Goal: Task Accomplishment & Management: Complete application form

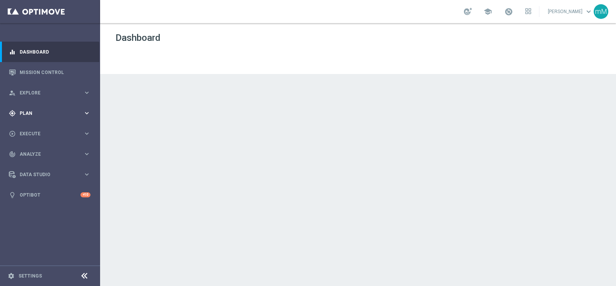
click at [35, 116] on div "gps_fixed Plan keyboard_arrow_right" at bounding box center [49, 113] width 99 height 20
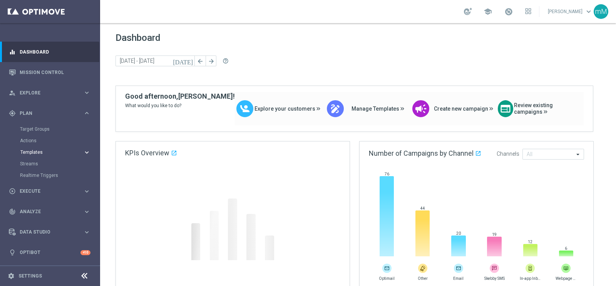
click at [33, 152] on span "Templates" at bounding box center [47, 152] width 55 height 5
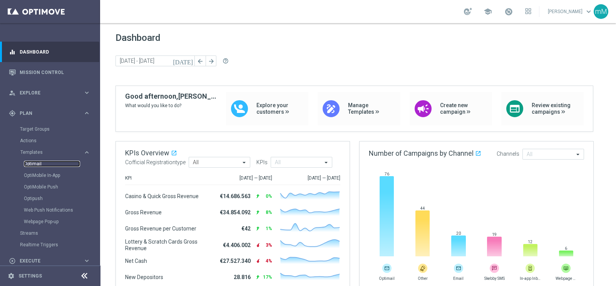
click at [37, 163] on link "Optimail" at bounding box center [52, 163] width 56 height 6
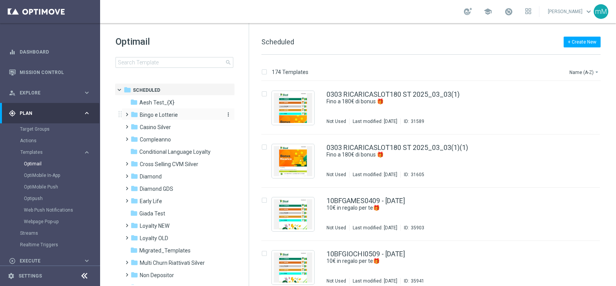
click at [167, 112] on span "Bingo e Lotterie" at bounding box center [159, 114] width 38 height 7
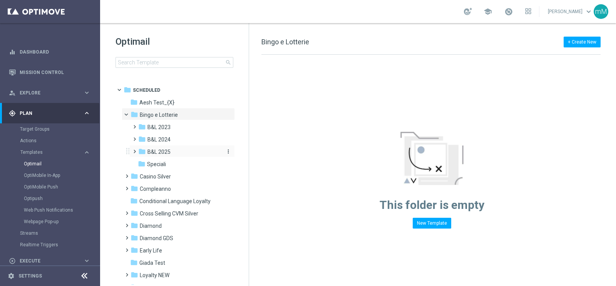
click at [165, 150] on span "B&L 2025" at bounding box center [158, 151] width 23 height 7
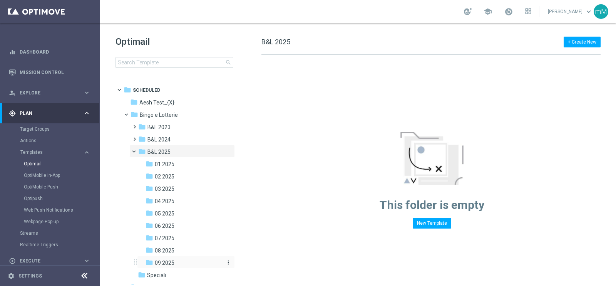
click at [172, 264] on span "09 2025" at bounding box center [165, 262] width 20 height 7
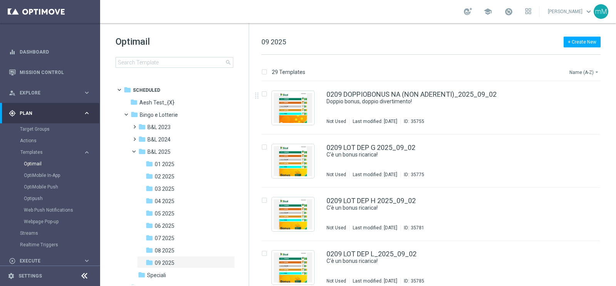
click at [582, 70] on button "Name (A-Z) arrow_drop_down" at bounding box center [584, 71] width 32 height 9
click at [577, 105] on span "Date Modified (Newest)" at bounding box center [571, 106] width 52 height 5
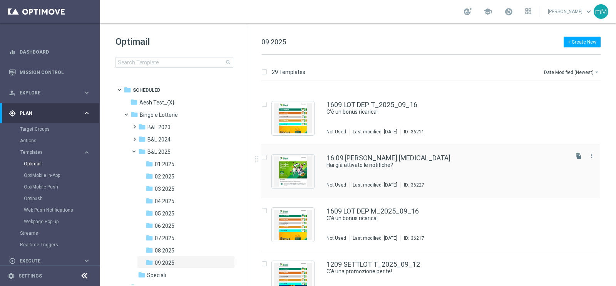
scroll to position [144, 0]
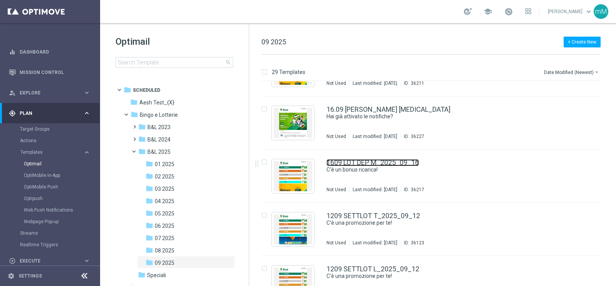
drag, startPoint x: 338, startPoint y: 164, endPoint x: 343, endPoint y: 7, distance: 157.8
click at [338, 165] on link "1609 LOT DEP M_2025_09_16" at bounding box center [372, 162] width 92 height 7
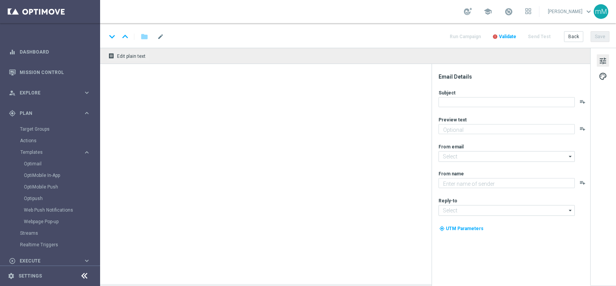
type textarea "Per te fino a 18.000 Sisal point"
type input "newsletter@comunicazioni.sisal.it"
type textarea "Sisal"
type input "info@sisal.it"
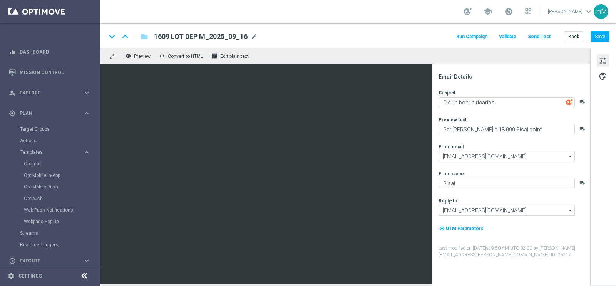
click at [466, 36] on button "Run Campaign" at bounding box center [471, 37] width 33 height 10
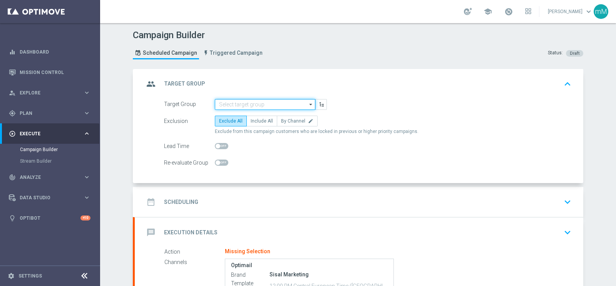
click at [233, 99] on input at bounding box center [265, 104] width 100 height 11
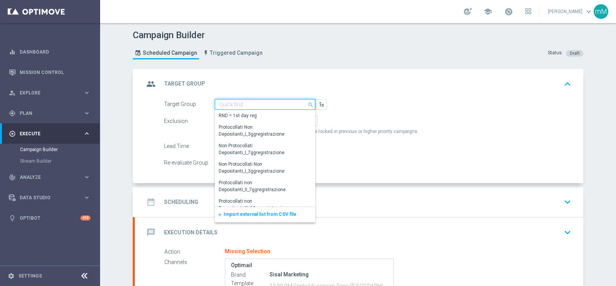
paste input "NEW Active Lottery MODA DEP 15 - <25"
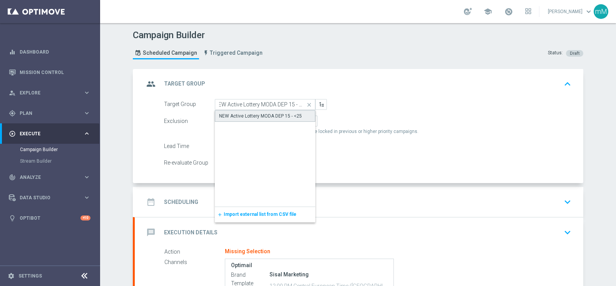
click at [234, 119] on div "NEW Active Lottery MODA DEP 15 - <25" at bounding box center [265, 116] width 100 height 12
type input "NEW Active Lottery MODA DEP 15 - <25"
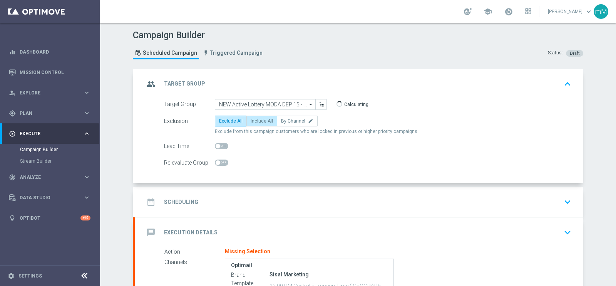
click at [254, 122] on span "Include All" at bounding box center [262, 120] width 22 height 5
click at [254, 122] on input "Include All" at bounding box center [253, 122] width 5 height 5
radio input "true"
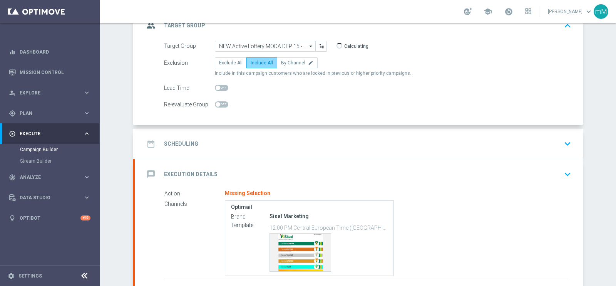
scroll to position [115, 0]
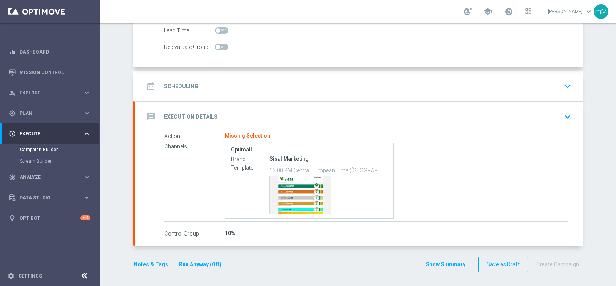
click at [274, 88] on div "date_range Scheduling keyboard_arrow_down" at bounding box center [359, 86] width 430 height 15
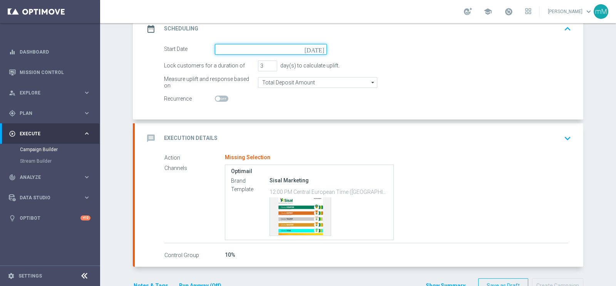
click at [258, 49] on input at bounding box center [271, 49] width 112 height 11
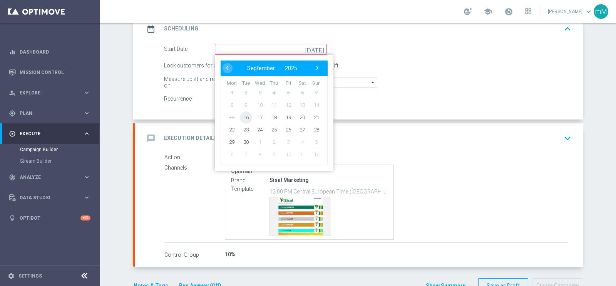
click at [244, 120] on span "16" at bounding box center [246, 117] width 12 height 12
type input "16 Sep 2025"
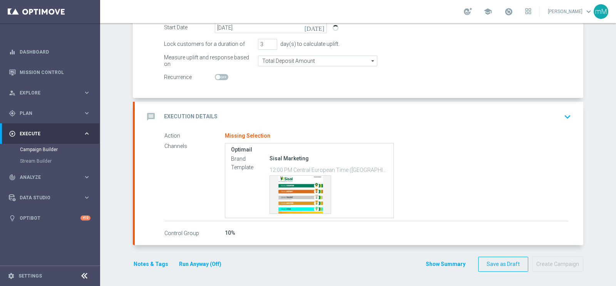
click at [254, 107] on div "message Execution Details keyboard_arrow_down" at bounding box center [359, 117] width 448 height 30
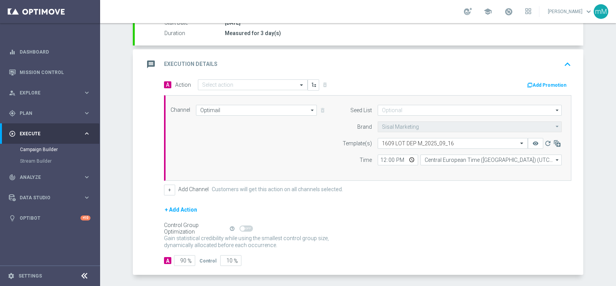
scroll to position [130, 0]
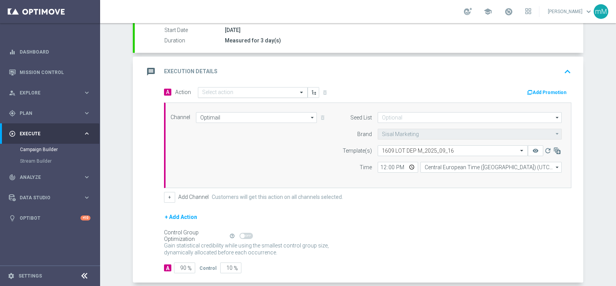
click at [239, 89] on input "text" at bounding box center [245, 92] width 86 height 7
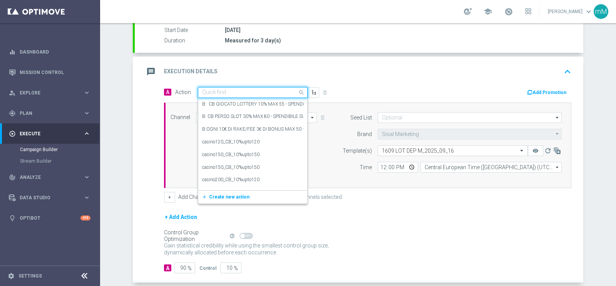
paste input "DEP_20€"
type input "DEP_20€"
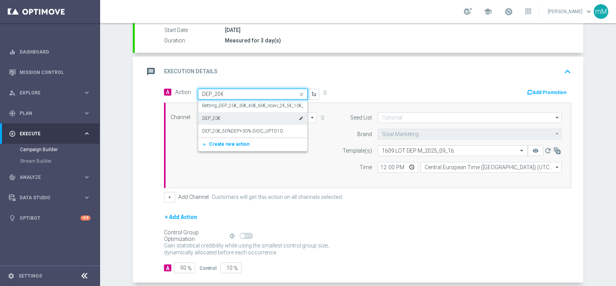
drag, startPoint x: 241, startPoint y: 116, endPoint x: 247, endPoint y: 116, distance: 6.6
click at [241, 117] on div "DEP_20€ edit" at bounding box center [252, 118] width 101 height 13
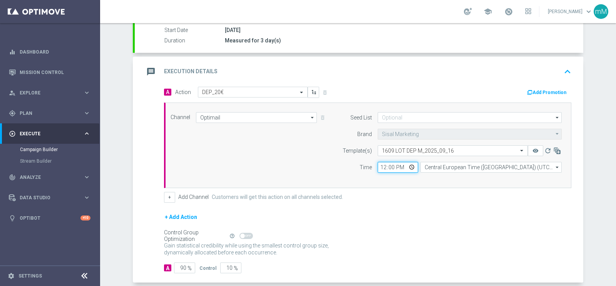
click at [378, 167] on input "12:00" at bounding box center [398, 167] width 40 height 11
type input "18:30"
click at [164, 195] on button "+" at bounding box center [169, 197] width 11 height 11
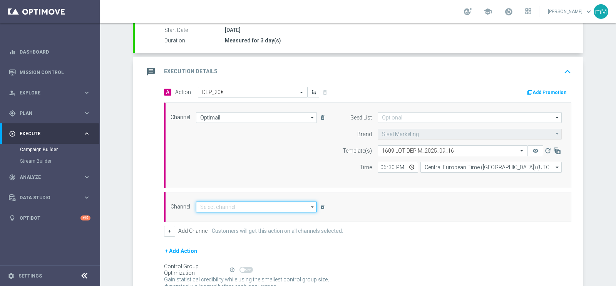
click at [237, 204] on input at bounding box center [256, 206] width 121 height 11
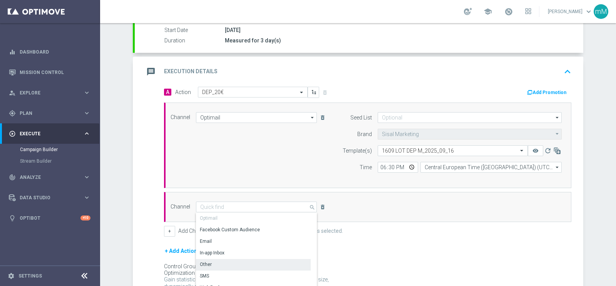
click at [224, 264] on div "Other" at bounding box center [253, 264] width 115 height 11
type input "Other"
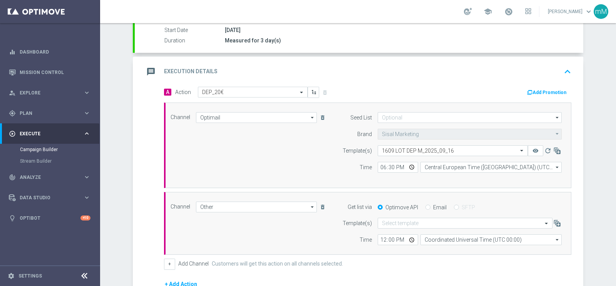
click at [425, 207] on input "Email" at bounding box center [427, 207] width 5 height 5
radio input "true"
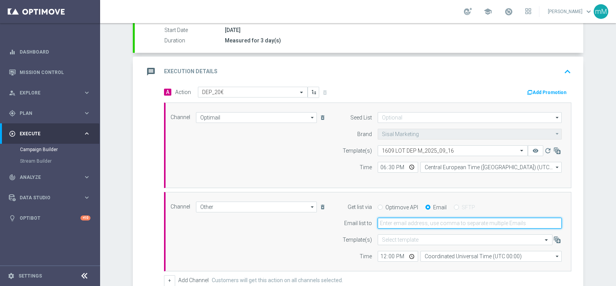
click at [421, 217] on input "email" at bounding box center [470, 222] width 184 height 11
type input "marco.maccarrone@sisal.it"
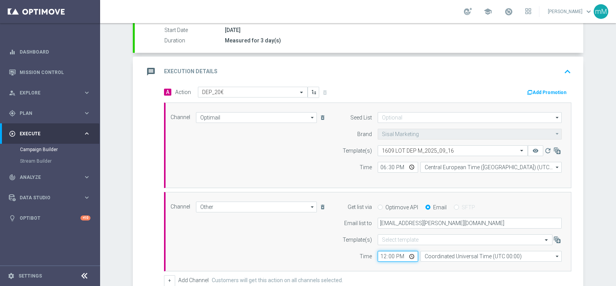
click at [379, 254] on input "12:00" at bounding box center [398, 256] width 40 height 11
type input "18:30"
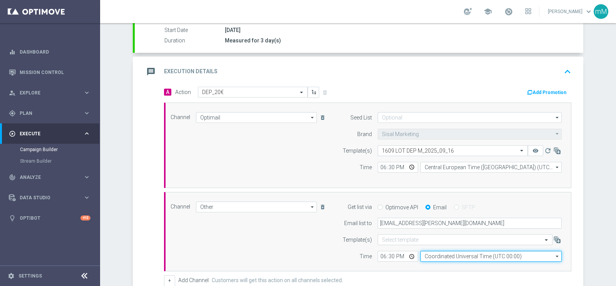
click at [430, 251] on input "Coordinated Universal Time (UTC 00:00)" at bounding box center [490, 256] width 141 height 11
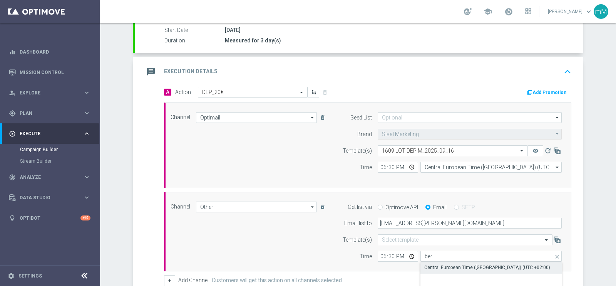
click at [438, 268] on div "Central European Time (Berlin) (UTC +02:00)" at bounding box center [487, 267] width 126 height 7
type input "Central European Time (Berlin) (UTC +02:00)"
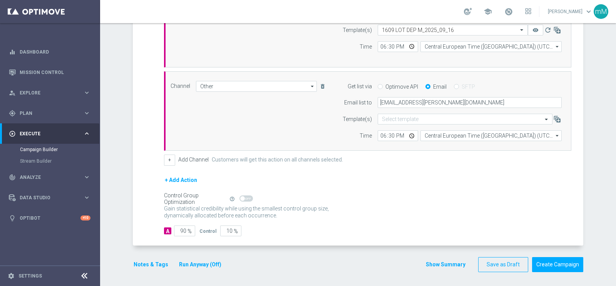
click at [202, 261] on button "Run Anyway (Off)" at bounding box center [200, 264] width 44 height 10
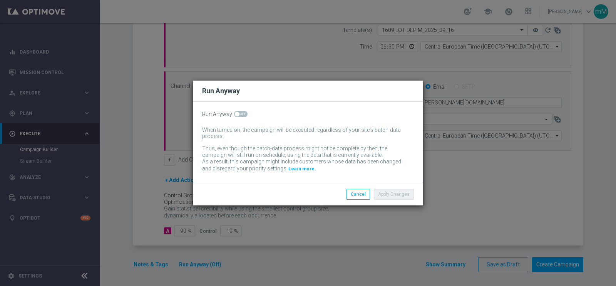
click at [239, 112] on span at bounding box center [240, 114] width 13 height 6
click at [239, 112] on input "checkbox" at bounding box center [240, 114] width 13 height 6
checkbox input "true"
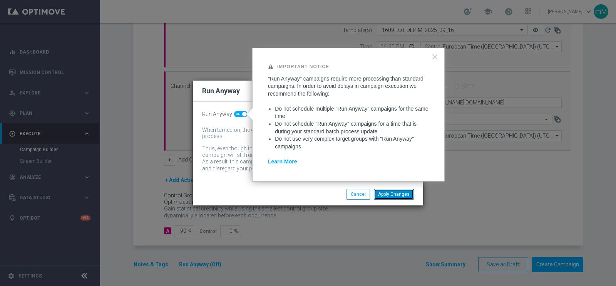
click at [386, 197] on button "Apply Changes" at bounding box center [394, 194] width 40 height 11
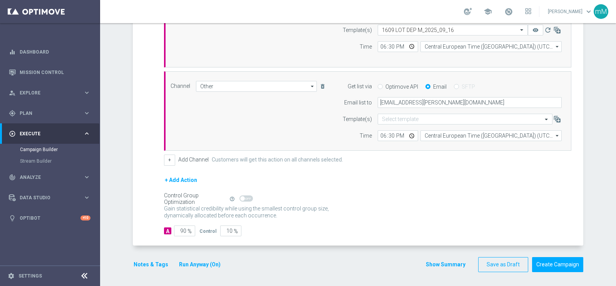
click at [149, 257] on div "Notes & Tags Run Anyway (On)" at bounding box center [182, 264] width 98 height 15
click at [145, 263] on button "Notes & Tags" at bounding box center [151, 264] width 36 height 10
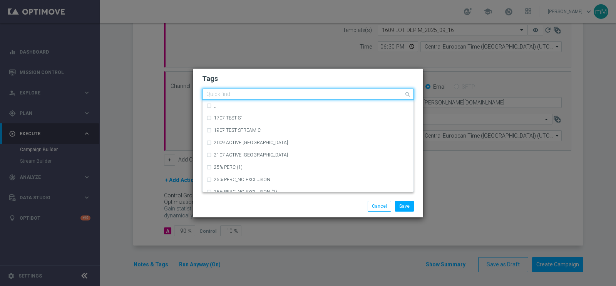
click at [249, 90] on div "Quick find" at bounding box center [302, 94] width 201 height 10
type input "t"
type input "a"
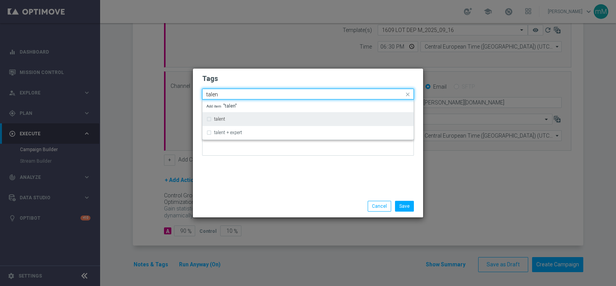
click at [227, 121] on div "talent" at bounding box center [311, 119] width 195 height 5
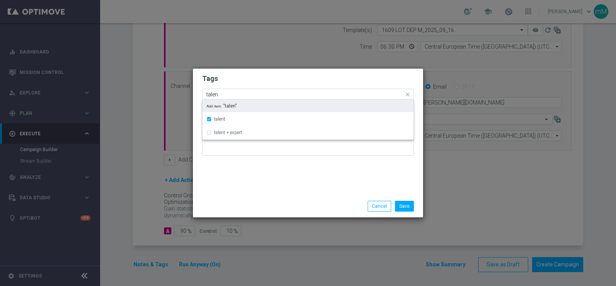
click at [237, 95] on input "talen" at bounding box center [304, 94] width 197 height 7
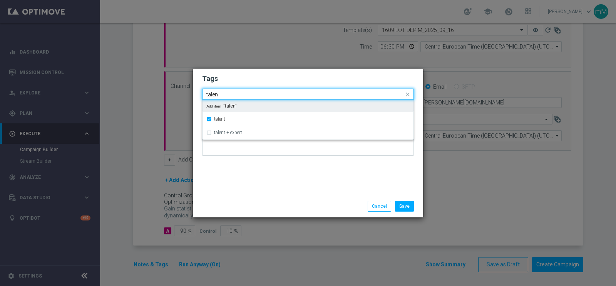
click at [237, 95] on input "talen" at bounding box center [304, 94] width 197 height 7
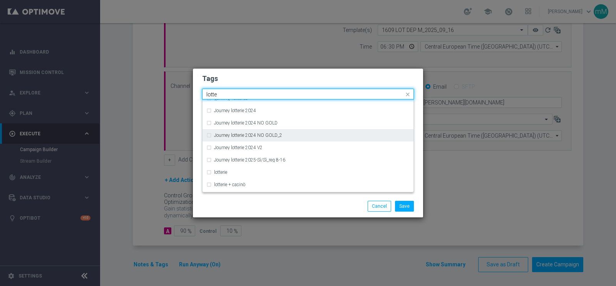
scroll to position [91, 0]
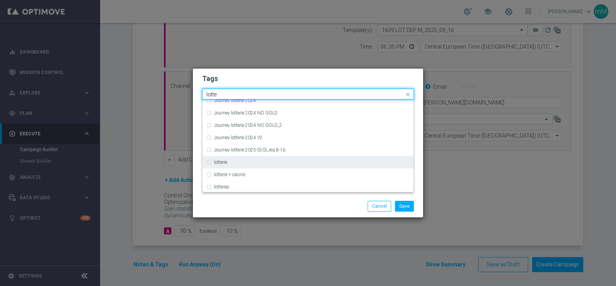
click at [223, 159] on div "lotterie" at bounding box center [307, 162] width 203 height 12
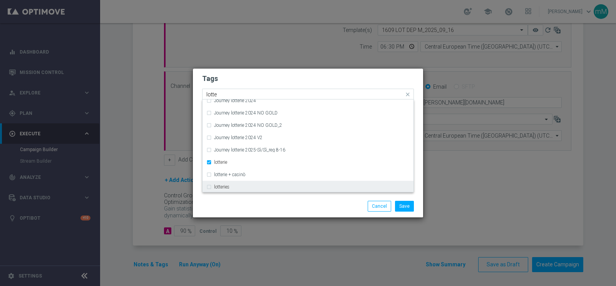
click at [219, 186] on label "lotteries" at bounding box center [221, 186] width 15 height 5
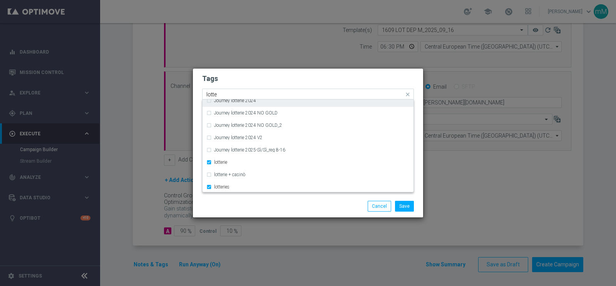
click at [236, 90] on div "Quick find × talent × lotterie × lotteries lotte" at bounding box center [302, 94] width 201 height 10
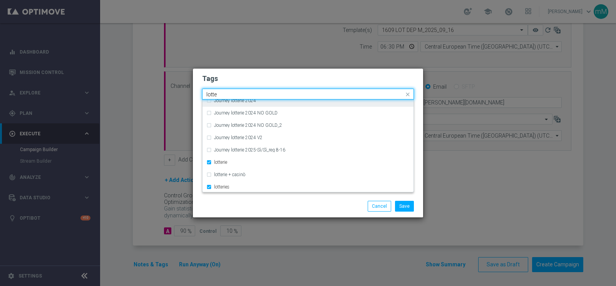
click at [236, 90] on div "Quick find × talent × lotterie × lotteries lotte" at bounding box center [302, 94] width 201 height 10
click at [232, 92] on input "lotte" at bounding box center [304, 94] width 197 height 7
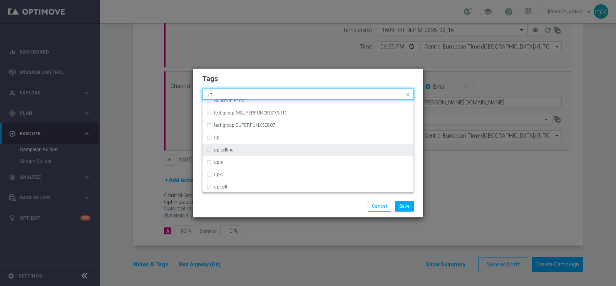
click at [223, 148] on label "up selling" at bounding box center [224, 149] width 20 height 5
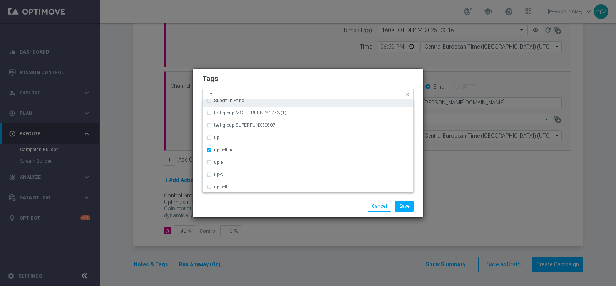
click at [237, 90] on div "Quick find × talent × lotterie × lotteries × up selling up" at bounding box center [302, 94] width 201 height 10
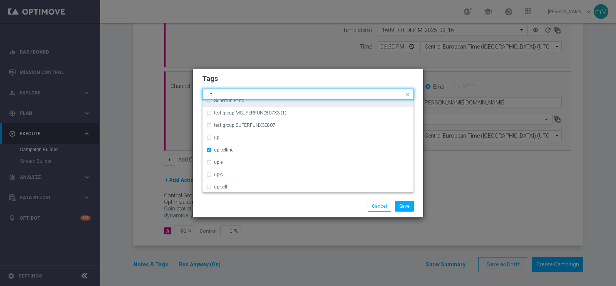
click at [237, 90] on div "Quick find × talent × lotterie × lotteries × up selling up" at bounding box center [302, 94] width 201 height 10
click at [233, 94] on input "up" at bounding box center [304, 94] width 197 height 7
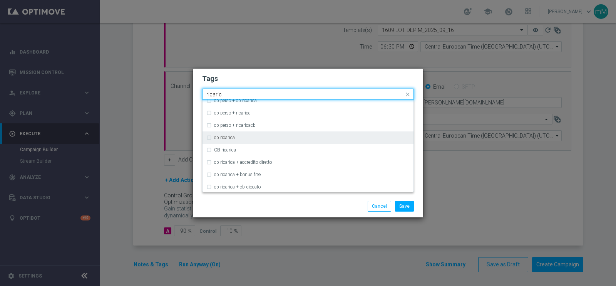
click at [234, 137] on label "cb ricarica" at bounding box center [224, 137] width 21 height 5
type input "ricaric"
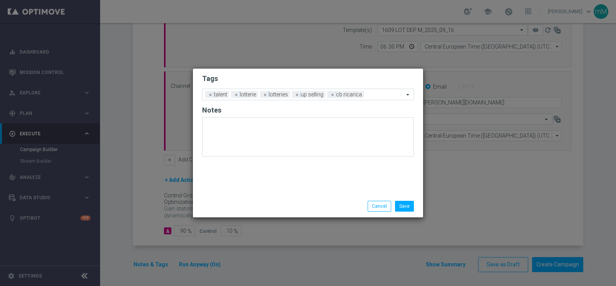
click at [254, 196] on div "Save Cancel" at bounding box center [308, 206] width 230 height 22
click at [400, 203] on button "Save" at bounding box center [404, 205] width 19 height 11
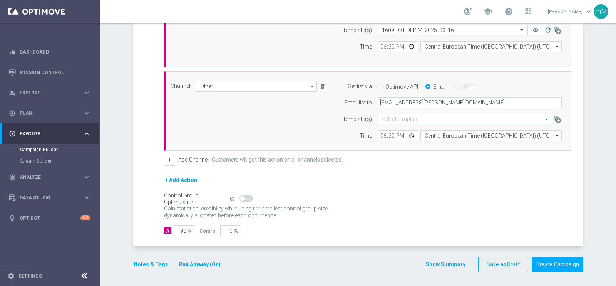
scroll to position [154, 0]
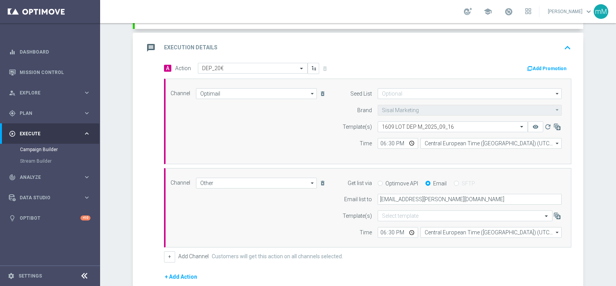
click at [539, 67] on button "Add Promotion" at bounding box center [547, 68] width 43 height 8
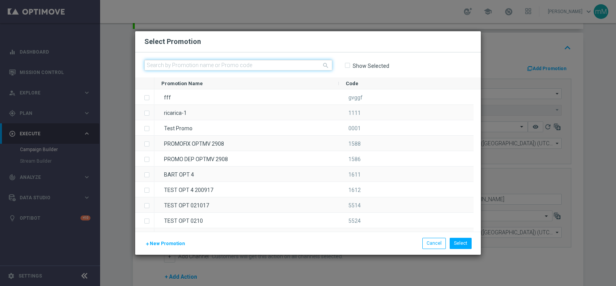
click at [255, 65] on input "text" at bounding box center [238, 65] width 188 height 11
paste input "334852"
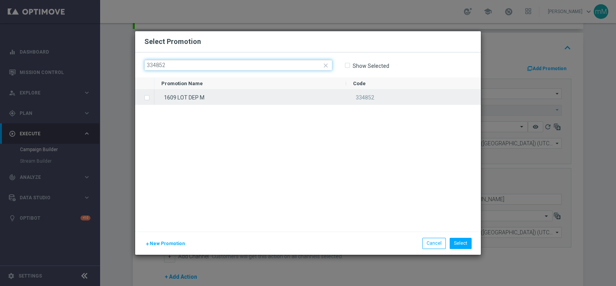
type input "334852"
click at [229, 95] on div "1609 LOT DEP M" at bounding box center [250, 96] width 192 height 15
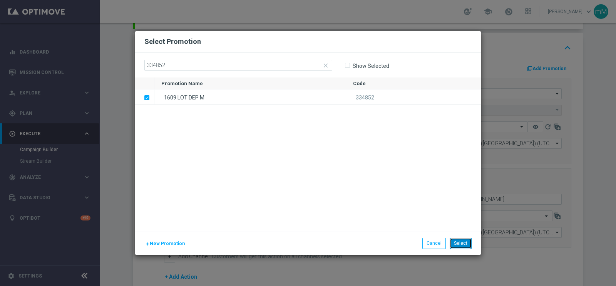
click at [458, 244] on button "Select" at bounding box center [460, 242] width 22 height 11
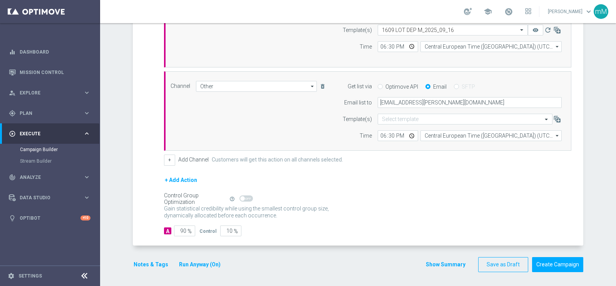
click at [426, 260] on button "Show Summary" at bounding box center [445, 264] width 40 height 9
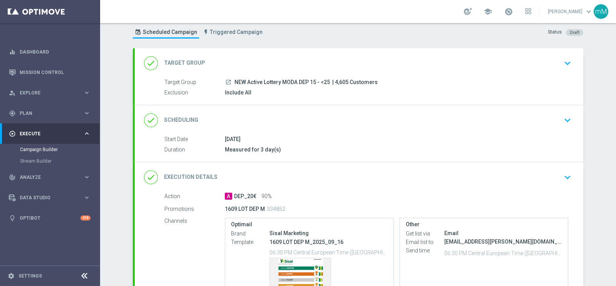
scroll to position [0, 0]
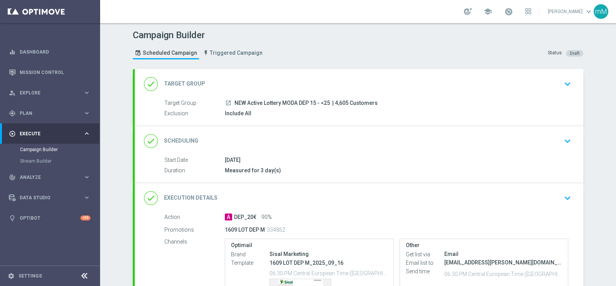
click at [241, 136] on div "done Scheduling keyboard_arrow_down" at bounding box center [359, 141] width 430 height 15
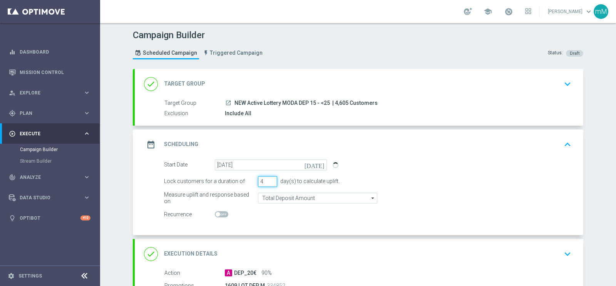
click at [269, 179] on input "4" at bounding box center [267, 181] width 19 height 11
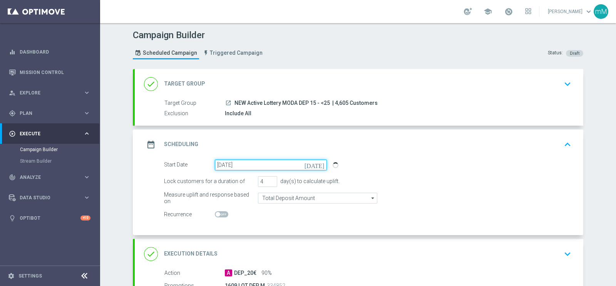
click at [261, 159] on input "16 Sep 2025" at bounding box center [271, 164] width 112 height 11
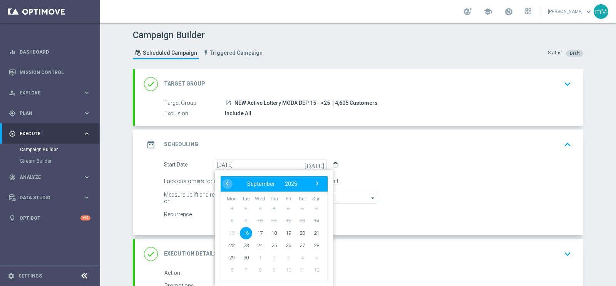
click at [362, 167] on div "Start Date 16 Sep 2025 today ‹ ​ September ​ 2025 ​ › Mon Tue Wed Thu Fri Sat S…" at bounding box center [367, 164] width 419 height 11
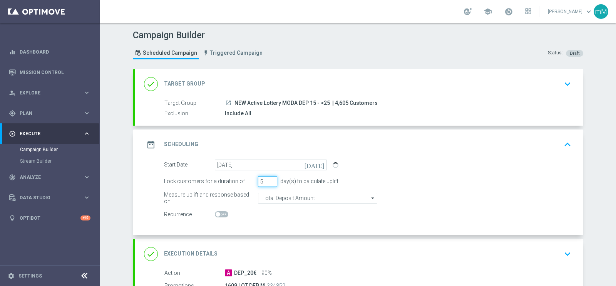
type input "5"
click at [267, 178] on input "5" at bounding box center [267, 181] width 19 height 11
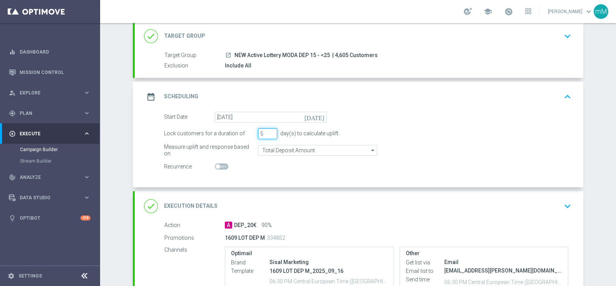
scroll to position [159, 0]
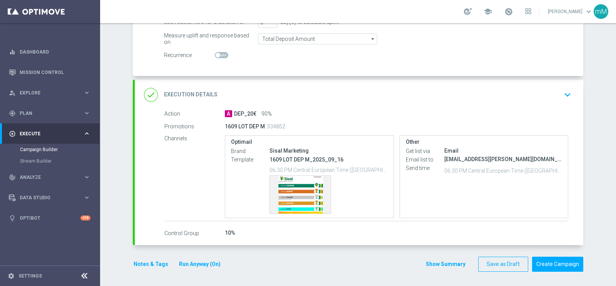
click at [428, 261] on button "Show Summary" at bounding box center [445, 263] width 40 height 9
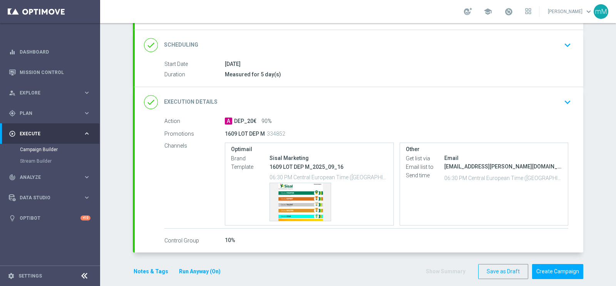
scroll to position [0, 0]
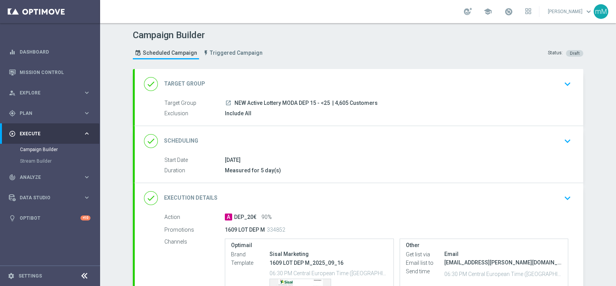
click at [247, 96] on div "done Target Group keyboard_arrow_down" at bounding box center [359, 84] width 448 height 30
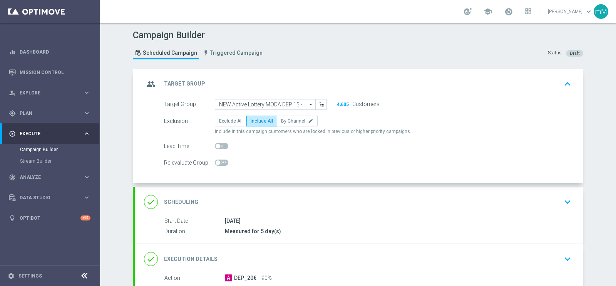
click at [250, 83] on div "group Target Group keyboard_arrow_up" at bounding box center [359, 84] width 430 height 15
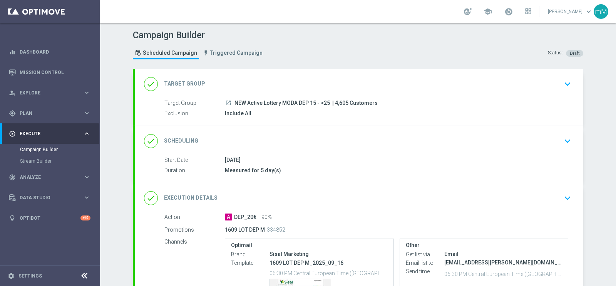
click at [290, 90] on div "done Target Group keyboard_arrow_down" at bounding box center [359, 84] width 430 height 15
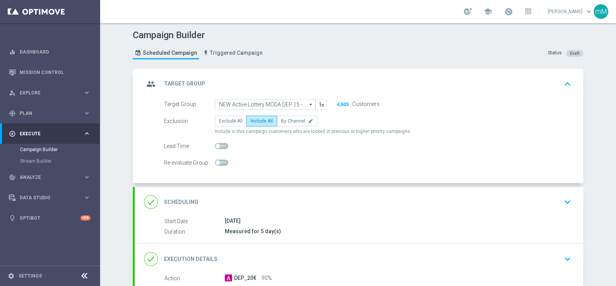
click at [274, 79] on div "group Target Group keyboard_arrow_up" at bounding box center [359, 84] width 430 height 15
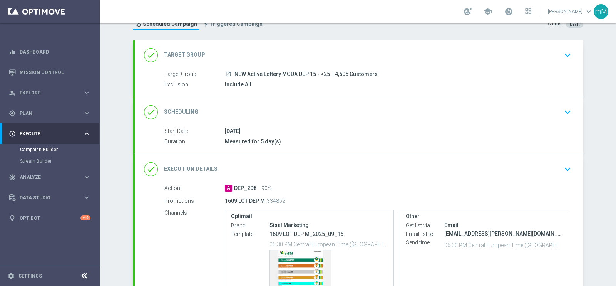
scroll to position [48, 0]
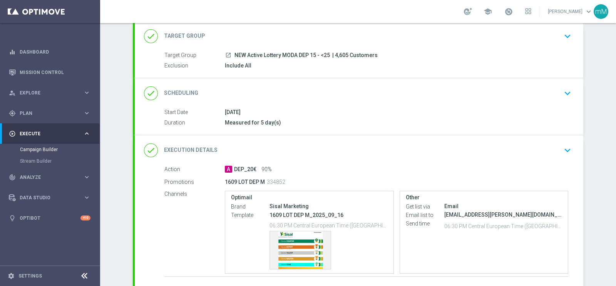
click at [279, 143] on div "done Execution Details keyboard_arrow_down" at bounding box center [359, 150] width 430 height 15
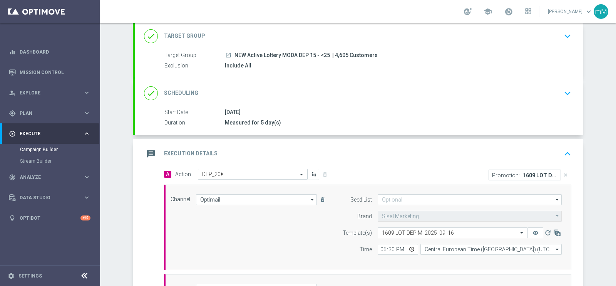
click at [279, 142] on div "message Execution Details keyboard_arrow_up" at bounding box center [359, 154] width 448 height 30
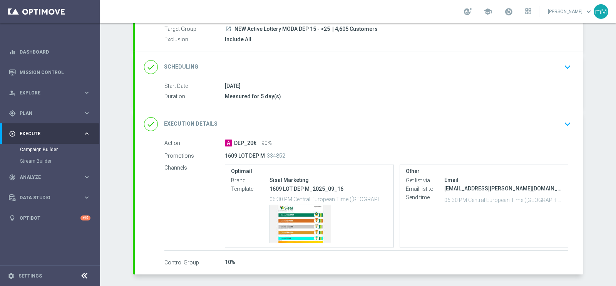
scroll to position [103, 0]
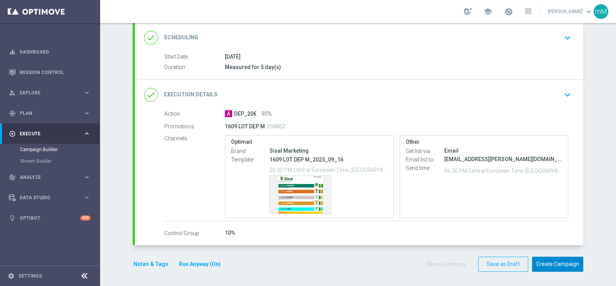
click at [542, 259] on button "Create Campaign" at bounding box center [557, 263] width 51 height 15
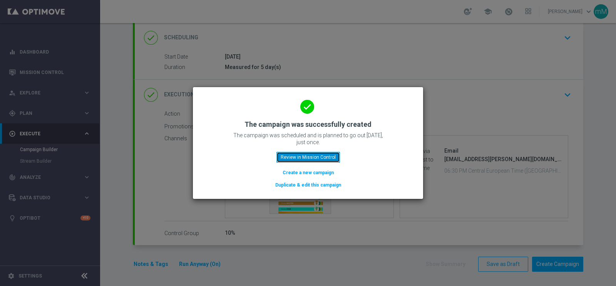
click at [325, 159] on button "Review in Mission Control" at bounding box center [307, 157] width 63 height 11
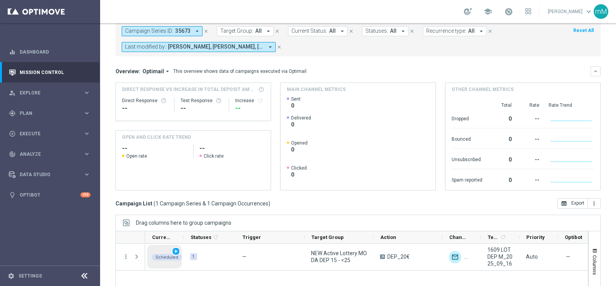
scroll to position [115, 0]
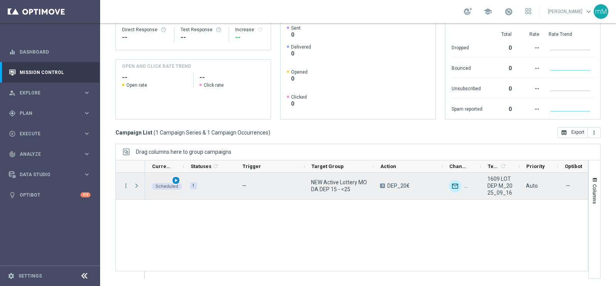
click at [175, 177] on span "play_arrow" at bounding box center [175, 179] width 5 height 5
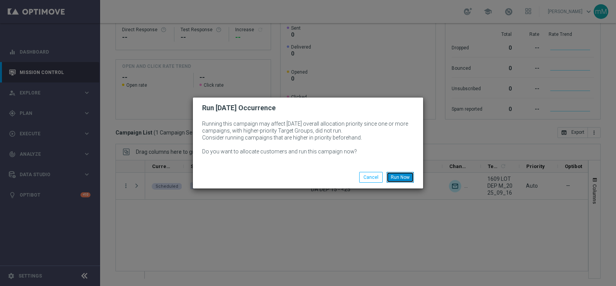
click at [401, 175] on button "Run Now" at bounding box center [399, 177] width 27 height 11
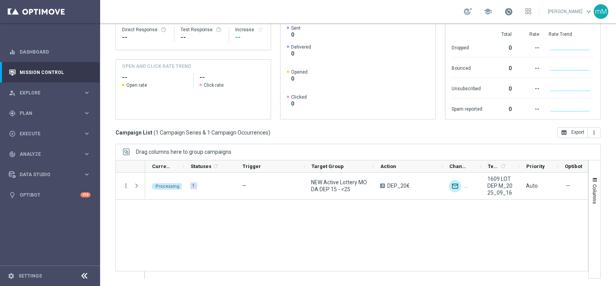
click at [504, 9] on span at bounding box center [508, 11] width 8 height 8
click at [504, 12] on span at bounding box center [508, 11] width 8 height 8
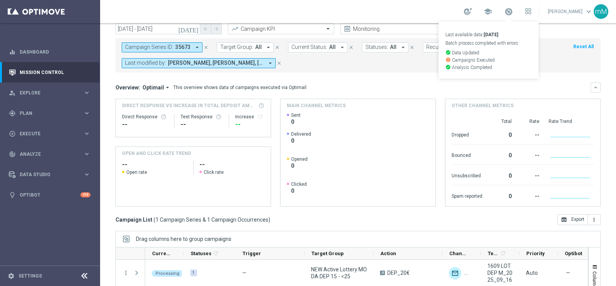
scroll to position [18, 0]
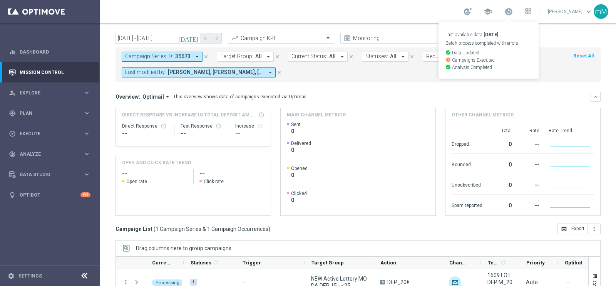
click at [206, 56] on icon "close" at bounding box center [205, 56] width 5 height 5
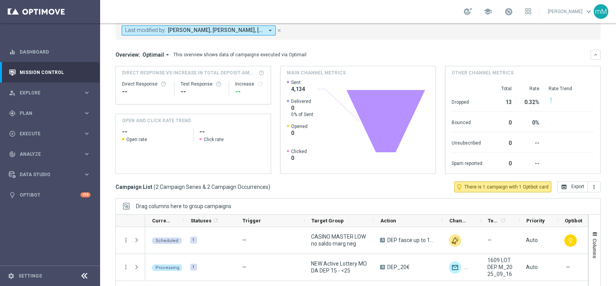
scroll to position [115, 0]
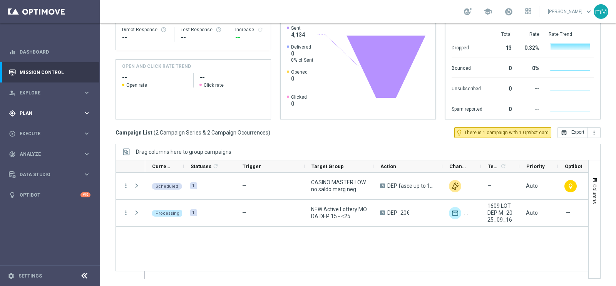
click at [33, 111] on span "Plan" at bounding box center [51, 113] width 63 height 5
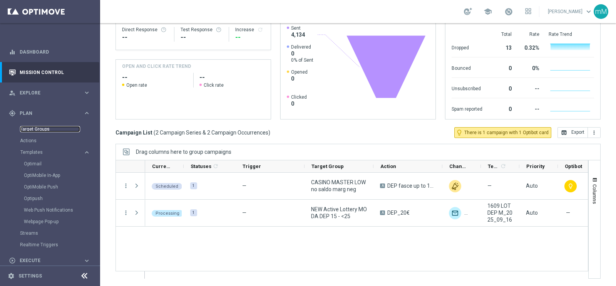
click at [37, 128] on link "Target Groups" at bounding box center [50, 129] width 60 height 6
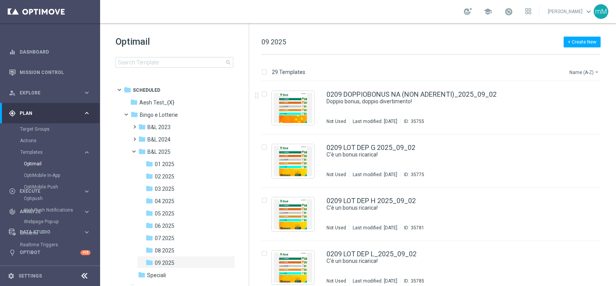
click at [577, 70] on button "Name (A-Z) arrow_drop_down" at bounding box center [584, 71] width 32 height 9
click at [571, 108] on span "Date Modified (Newest)" at bounding box center [571, 106] width 52 height 5
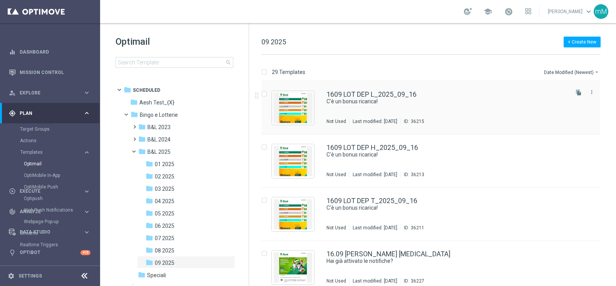
click at [375, 107] on div "1609 LOT DEP L_2025_09_16 C'è un bonus ricarica! Not Used Last modified: Tuesda…" at bounding box center [446, 107] width 241 height 33
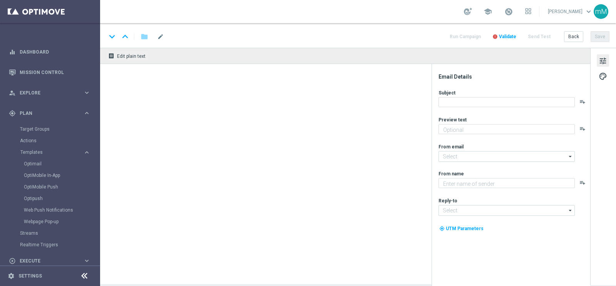
type textarea "Per te fino a 20.000 Sisal point"
type input "newsletter@comunicazioni.sisal.it"
type textarea "Sisal"
type input "info@sisal.it"
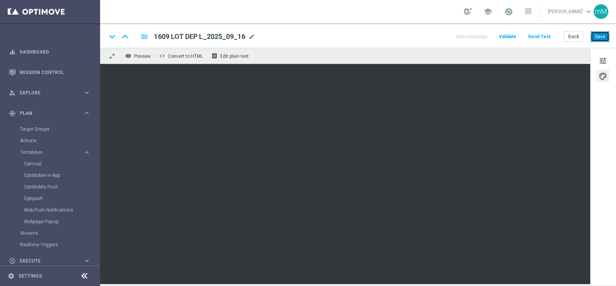
click at [602, 38] on button "Save" at bounding box center [599, 36] width 19 height 11
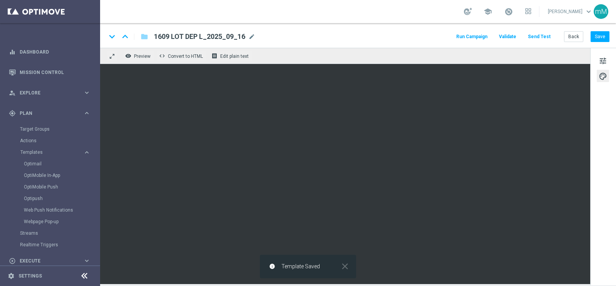
click at [469, 36] on button "Run Campaign" at bounding box center [471, 37] width 33 height 10
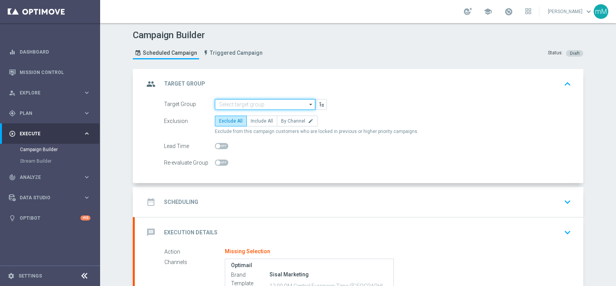
click at [266, 106] on input at bounding box center [265, 104] width 100 height 11
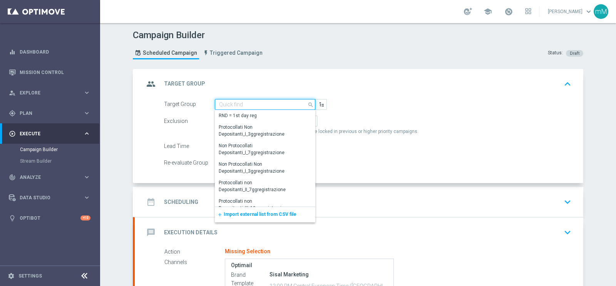
paste input "NEW Active Lottery MODA DEP <15"
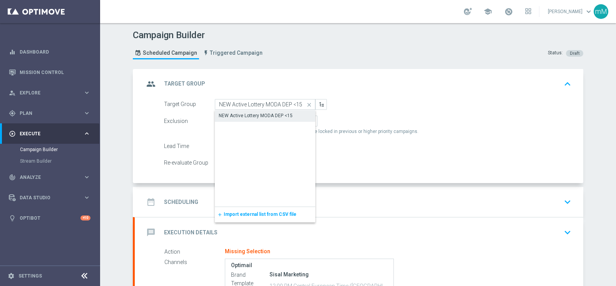
click at [262, 114] on div "NEW Active Lottery MODA DEP <15" at bounding box center [256, 115] width 74 height 7
type input "NEW Active Lottery MODA DEP <15"
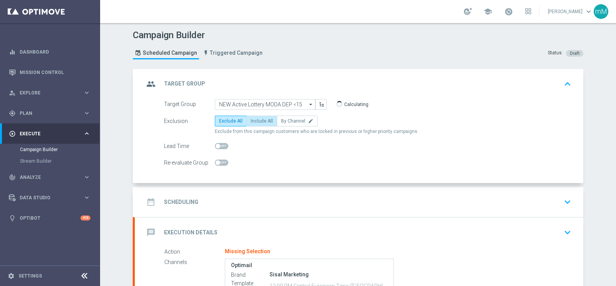
click at [263, 119] on span "Include All" at bounding box center [262, 120] width 22 height 5
click at [256, 120] on input "Include All" at bounding box center [253, 122] width 5 height 5
radio input "true"
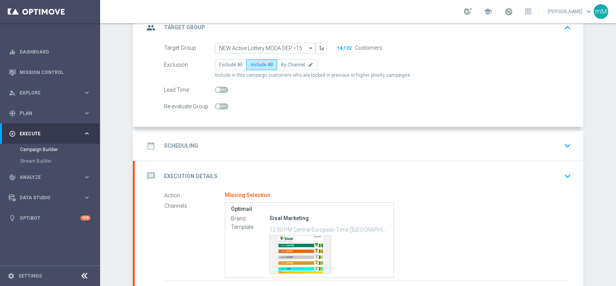
scroll to position [96, 0]
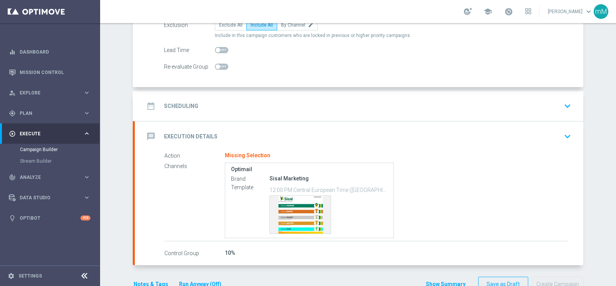
click at [255, 95] on div "date_range Scheduling keyboard_arrow_down" at bounding box center [359, 106] width 448 height 30
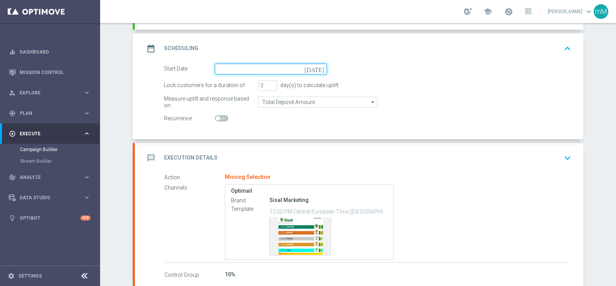
click at [250, 72] on input at bounding box center [271, 68] width 112 height 11
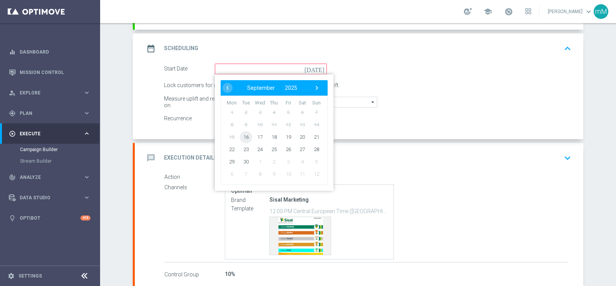
click at [243, 135] on span "16" at bounding box center [246, 136] width 12 height 12
type input "16 Sep 2025"
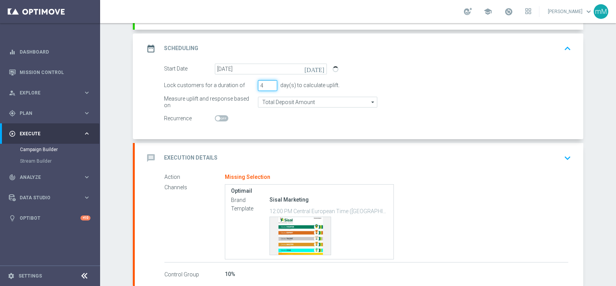
click at [267, 82] on input "4" at bounding box center [267, 85] width 19 height 11
type input "5"
click at [268, 82] on input "5" at bounding box center [267, 85] width 19 height 11
click at [251, 157] on div "message Execution Details keyboard_arrow_down" at bounding box center [359, 157] width 430 height 15
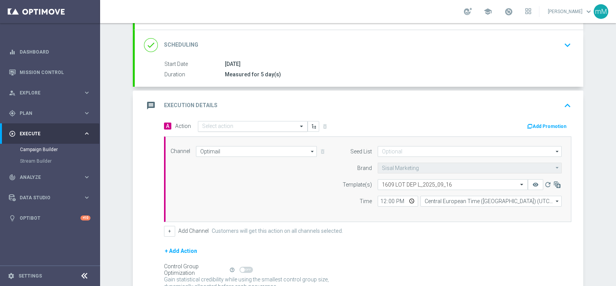
click at [242, 128] on div "Select action" at bounding box center [253, 126] width 110 height 11
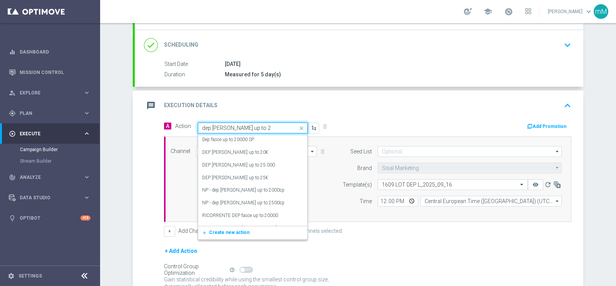
type input "dep fasce up to 20"
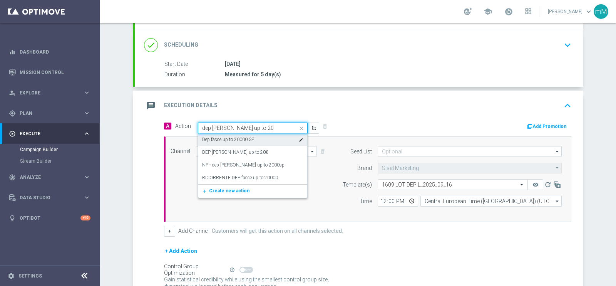
click at [239, 136] on label "Dep fasce up to 20000 SP" at bounding box center [228, 139] width 52 height 7
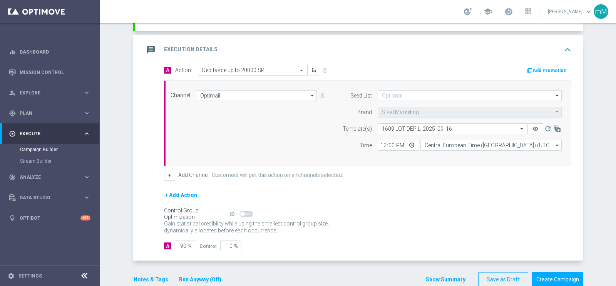
scroll to position [167, 0]
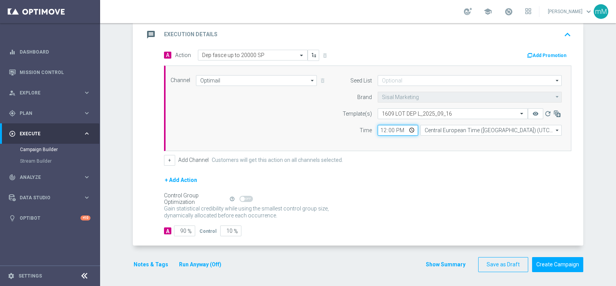
click at [378, 132] on input "12:00" at bounding box center [398, 130] width 40 height 11
type input "18:30"
click at [167, 161] on button "+" at bounding box center [169, 160] width 11 height 11
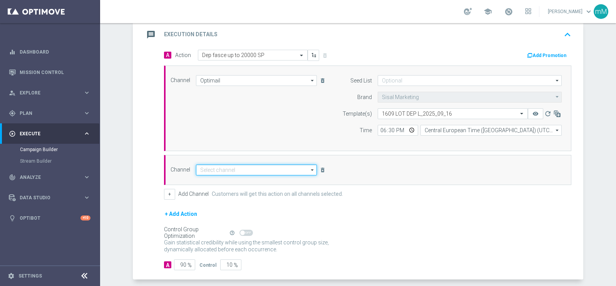
click at [249, 171] on input at bounding box center [256, 169] width 121 height 11
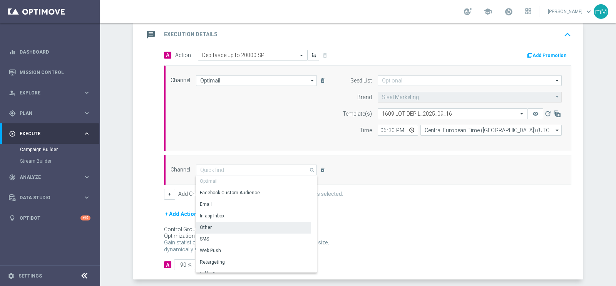
click at [231, 224] on div "Other" at bounding box center [253, 227] width 115 height 11
type input "Other"
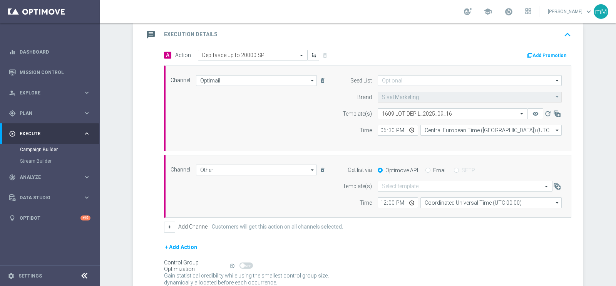
click at [425, 168] on input "Email" at bounding box center [427, 170] width 5 height 5
radio input "true"
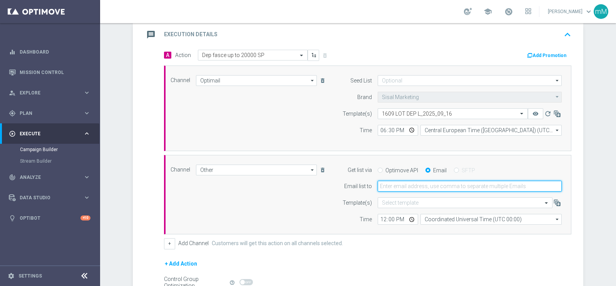
click at [416, 183] on input "email" at bounding box center [470, 185] width 184 height 11
type input "marco.maccarrone@sisal.it"
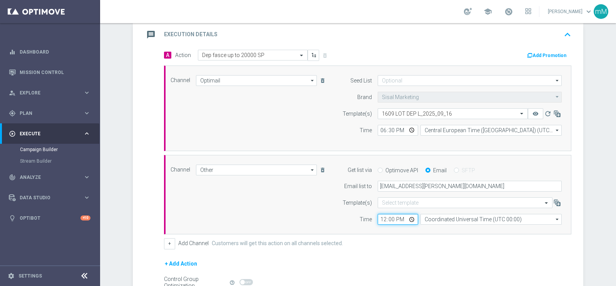
click at [378, 219] on input "12:00" at bounding box center [398, 219] width 40 height 11
type input "18:30"
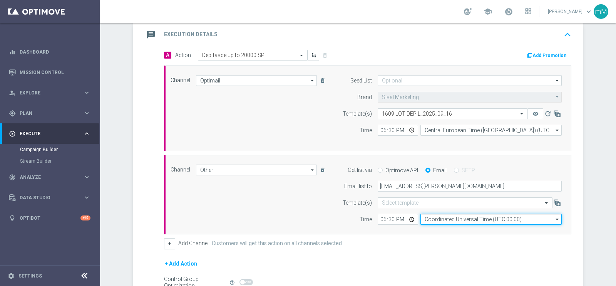
click at [427, 221] on input "Coordinated Universal Time (UTC 00:00)" at bounding box center [490, 219] width 141 height 11
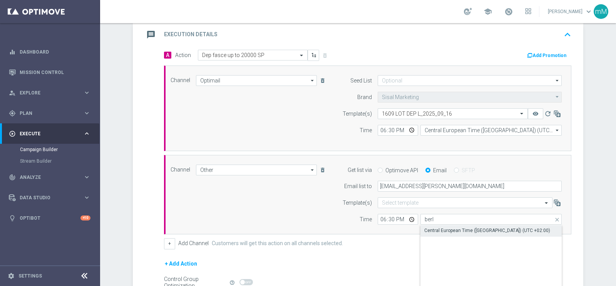
click at [431, 231] on div "Central European Time (Berlin) (UTC +02:00)" at bounding box center [487, 230] width 126 height 7
type input "Central European Time (Berlin) (UTC +02:00)"
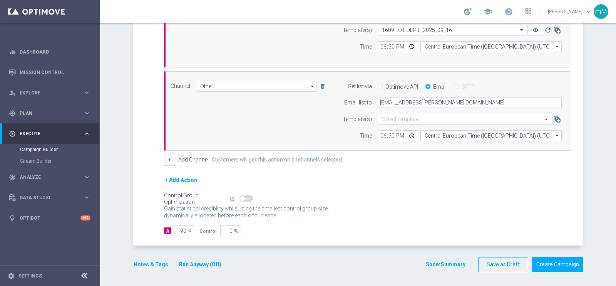
click at [189, 263] on button "Run Anyway (Off)" at bounding box center [200, 264] width 44 height 10
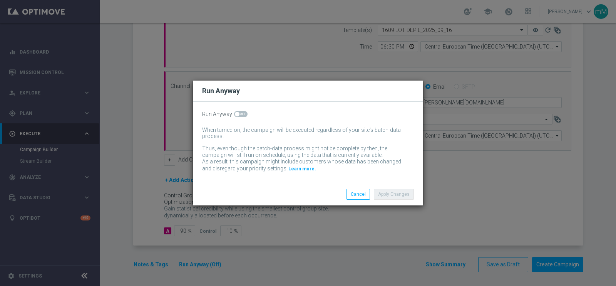
click at [241, 116] on span at bounding box center [240, 114] width 13 height 6
click at [241, 116] on input "checkbox" at bounding box center [240, 114] width 13 height 6
checkbox input "true"
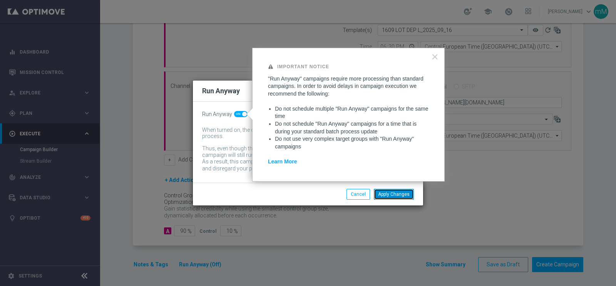
click at [383, 193] on button "Apply Changes" at bounding box center [394, 194] width 40 height 11
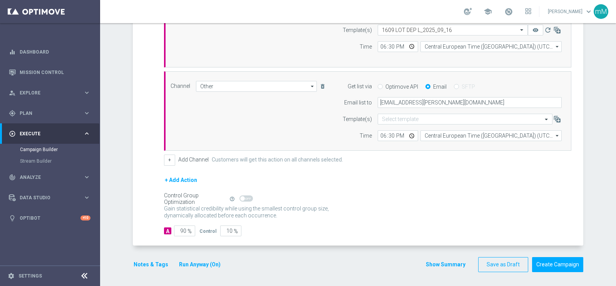
click at [147, 261] on button "Notes & Tags" at bounding box center [151, 264] width 36 height 10
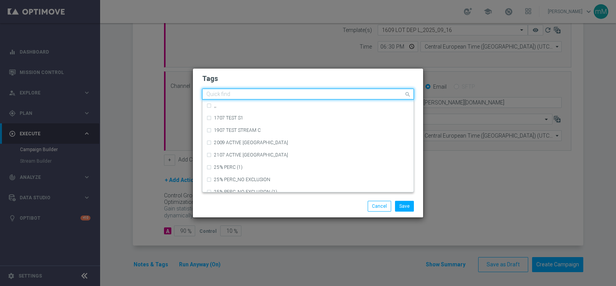
click at [258, 94] on input "text" at bounding box center [304, 94] width 197 height 7
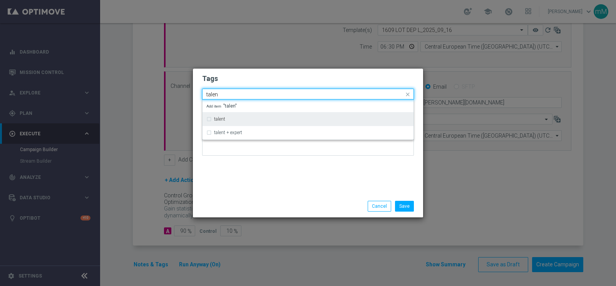
click at [244, 115] on div "talent" at bounding box center [307, 119] width 203 height 12
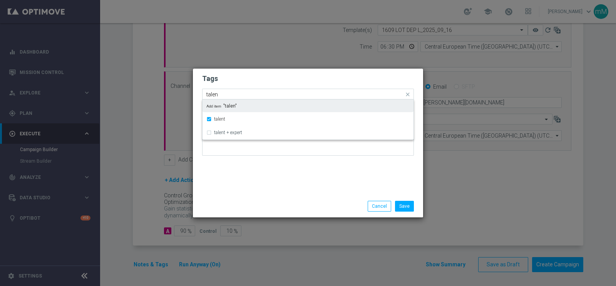
click at [243, 93] on input "talen" at bounding box center [304, 94] width 197 height 7
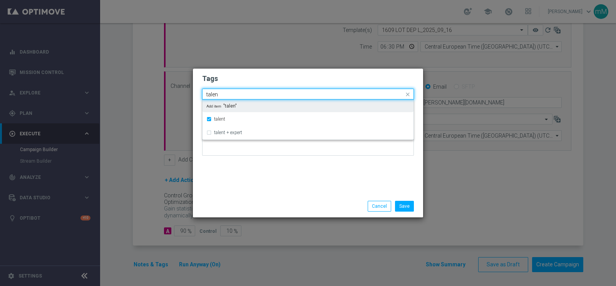
click at [243, 93] on input "talen" at bounding box center [304, 94] width 197 height 7
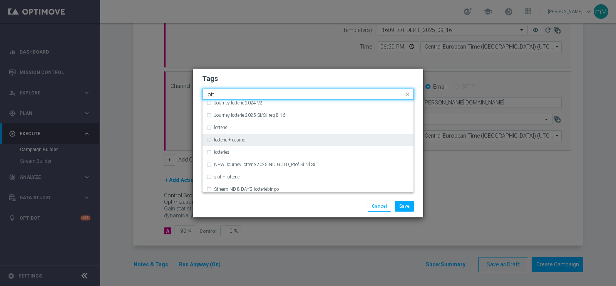
scroll to position [127, 0]
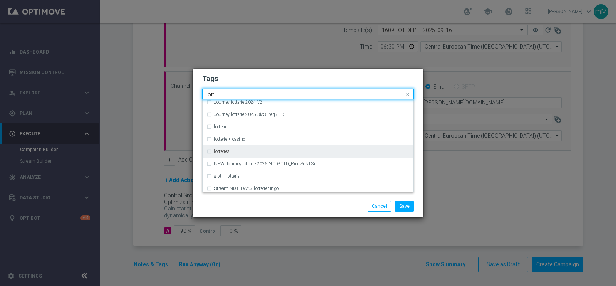
click at [234, 148] on div "lotteries" at bounding box center [307, 151] width 203 height 12
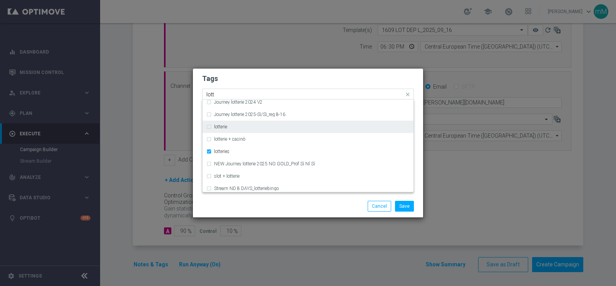
click at [229, 128] on div "lotterie" at bounding box center [311, 126] width 195 height 5
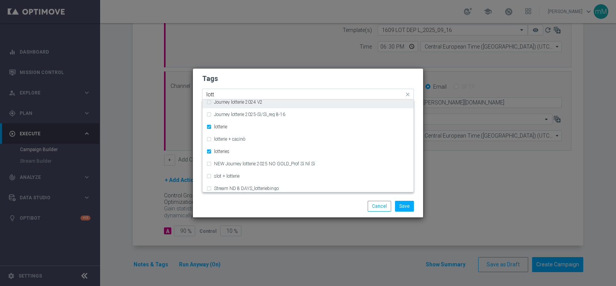
click at [237, 94] on input "lott" at bounding box center [304, 94] width 197 height 7
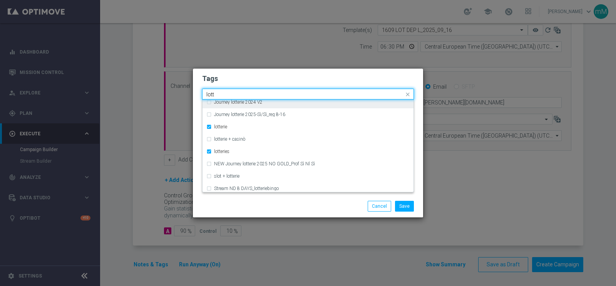
click at [237, 94] on input "lott" at bounding box center [304, 94] width 197 height 7
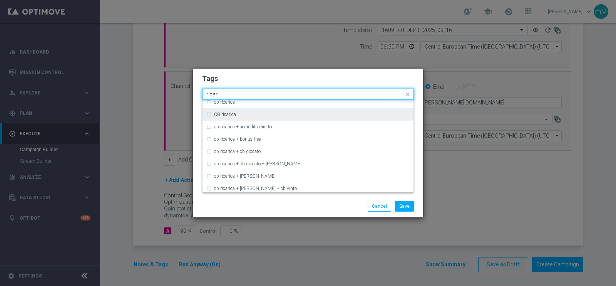
click at [232, 114] on label "CB ricarica" at bounding box center [225, 114] width 22 height 5
type input "ricari"
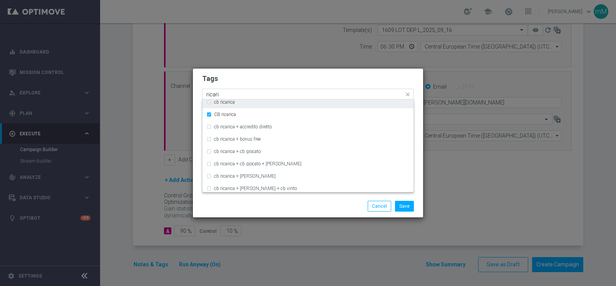
click at [237, 102] on div "cb ricarica" at bounding box center [311, 102] width 195 height 5
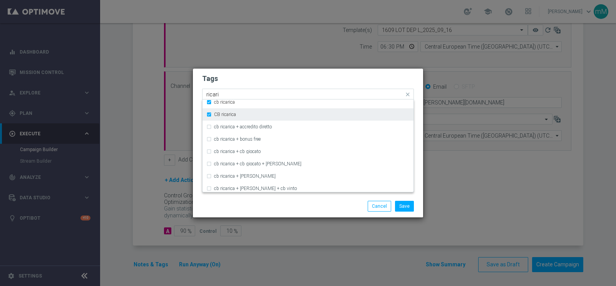
click at [235, 110] on div "CB ricarica" at bounding box center [307, 114] width 203 height 12
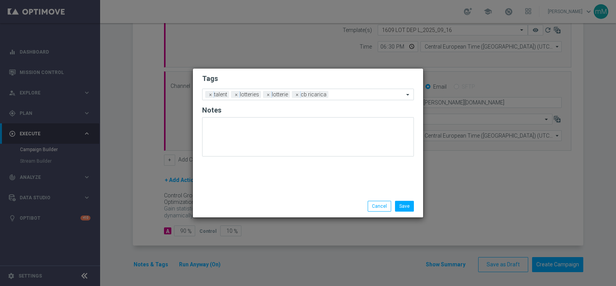
click at [294, 204] on div "Save Cancel" at bounding box center [345, 205] width 149 height 11
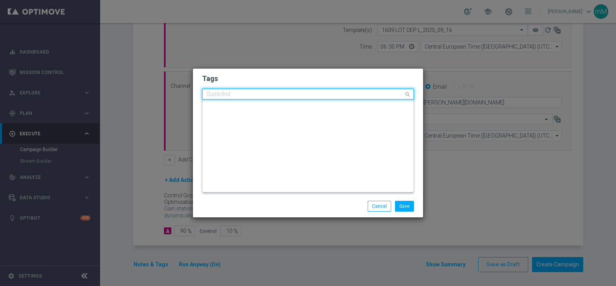
scroll to position [0, 0]
click at [354, 92] on input "text" at bounding box center [304, 94] width 197 height 7
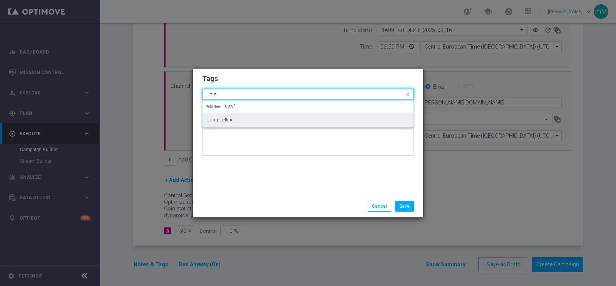
click at [331, 118] on div "up selling" at bounding box center [311, 119] width 195 height 5
type input "up s"
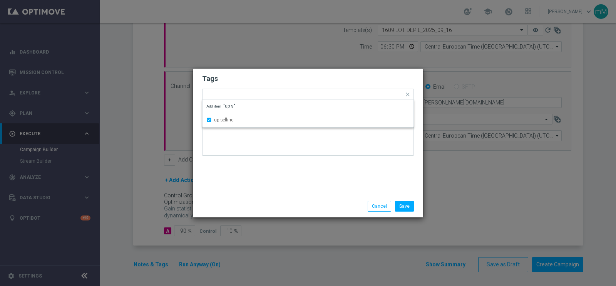
click at [298, 180] on div "Tags Quick find × talent × lotteries × lotterie × cb ricarica × up selling up s…" at bounding box center [308, 132] width 230 height 126
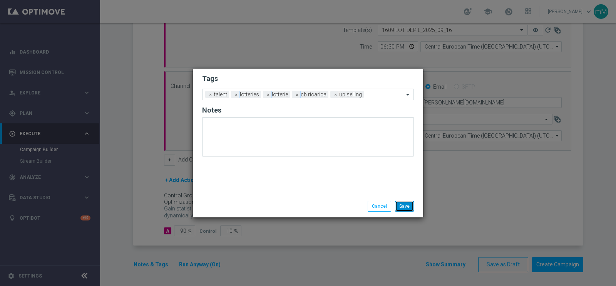
click at [410, 203] on button "Save" at bounding box center [404, 205] width 19 height 11
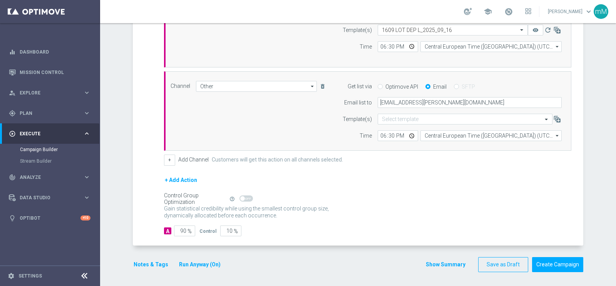
scroll to position [118, 0]
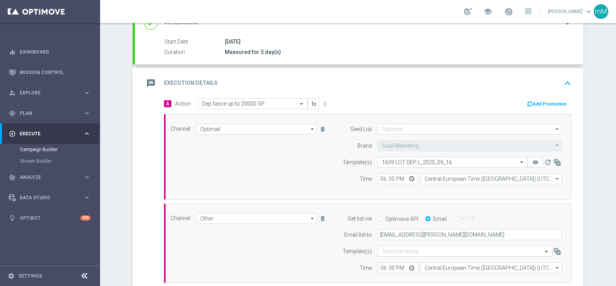
click at [555, 104] on button "Add Promotion" at bounding box center [547, 104] width 43 height 8
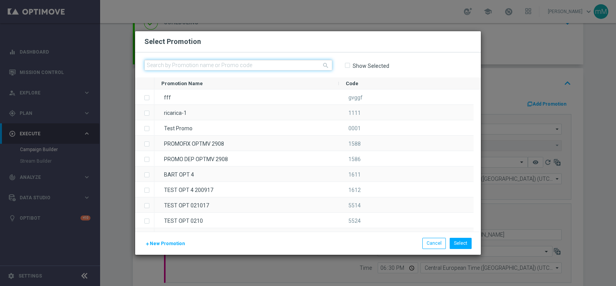
click at [264, 68] on input "text" at bounding box center [238, 65] width 188 height 11
paste input "334853"
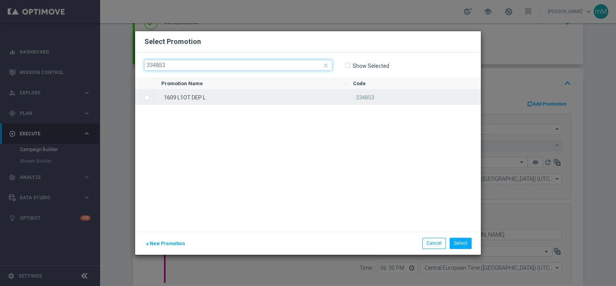
type input "334853"
click at [243, 95] on div "1609 L1OT DEP L" at bounding box center [250, 96] width 192 height 15
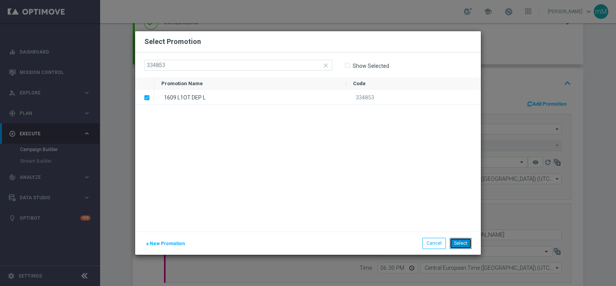
click at [460, 241] on button "Select" at bounding box center [460, 242] width 22 height 11
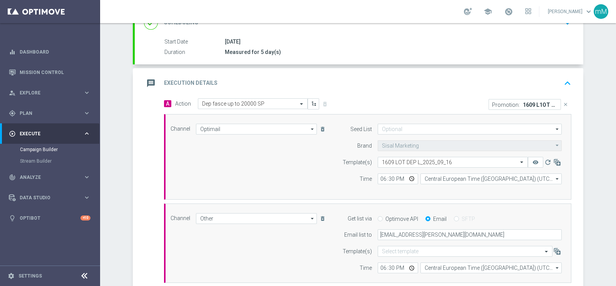
scroll to position [250, 0]
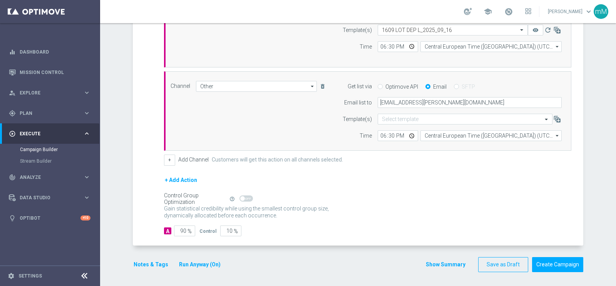
click at [431, 261] on button "Show Summary" at bounding box center [445, 264] width 40 height 9
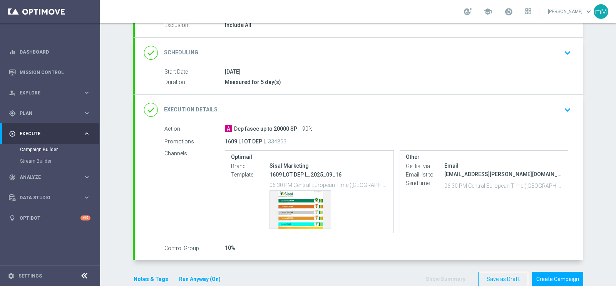
scroll to position [96, 0]
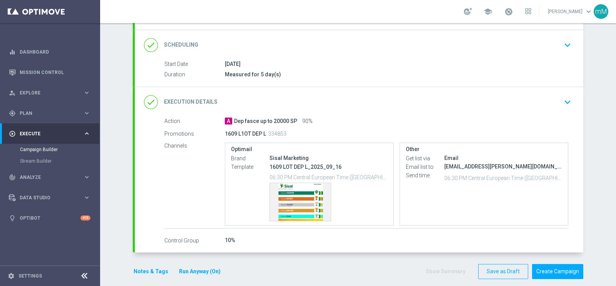
click at [257, 44] on div "done Scheduling keyboard_arrow_down" at bounding box center [359, 45] width 430 height 15
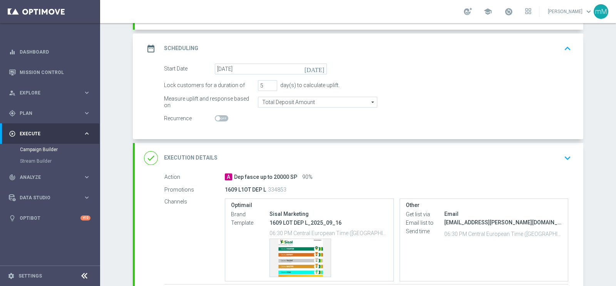
click at [257, 44] on div "date_range Scheduling keyboard_arrow_up" at bounding box center [359, 48] width 430 height 15
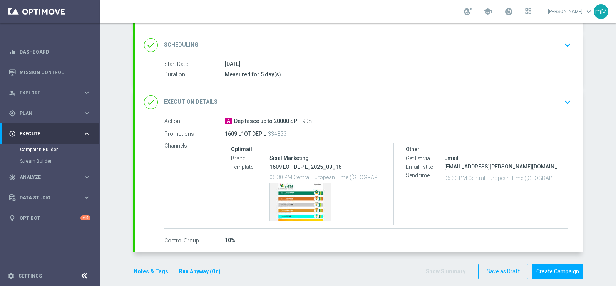
click at [267, 51] on div "done Scheduling keyboard_arrow_down" at bounding box center [359, 45] width 430 height 15
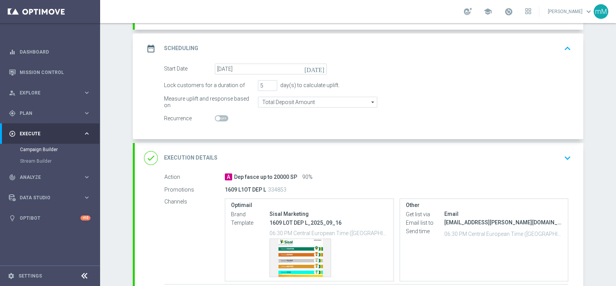
click at [269, 45] on div "date_range Scheduling keyboard_arrow_up" at bounding box center [359, 48] width 430 height 15
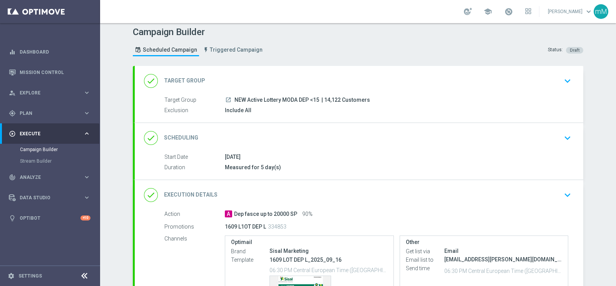
scroll to position [0, 0]
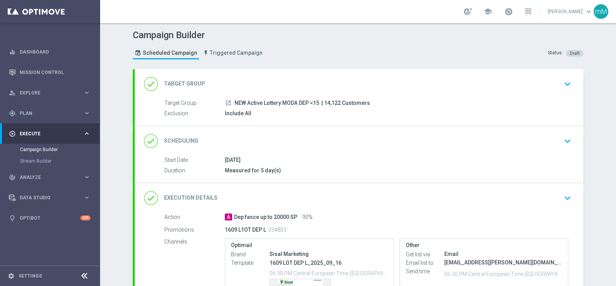
click at [342, 208] on div "done Execution Details keyboard_arrow_down" at bounding box center [359, 198] width 448 height 30
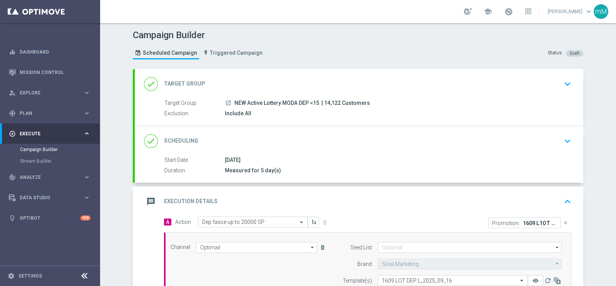
click at [340, 192] on div "message Execution Details keyboard_arrow_up" at bounding box center [359, 201] width 448 height 30
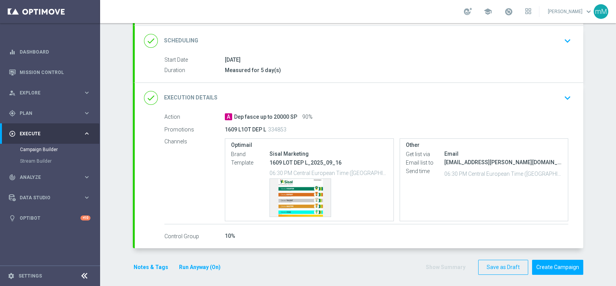
scroll to position [103, 0]
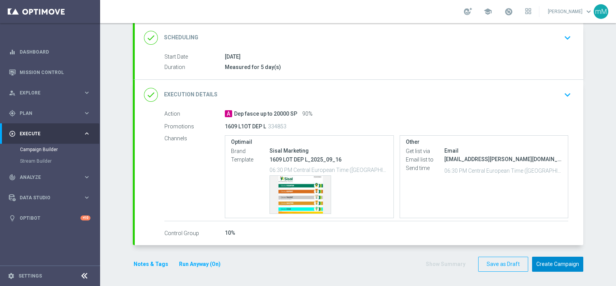
click at [545, 260] on button "Create Campaign" at bounding box center [557, 263] width 51 height 15
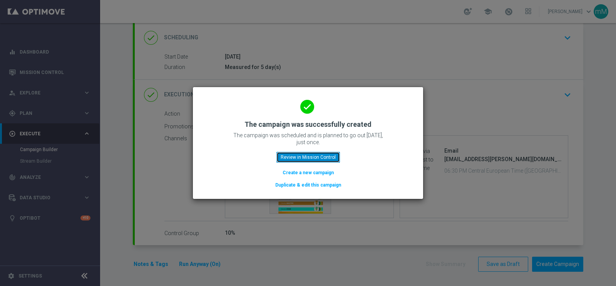
click at [287, 154] on button "Review in Mission Control" at bounding box center [307, 157] width 63 height 11
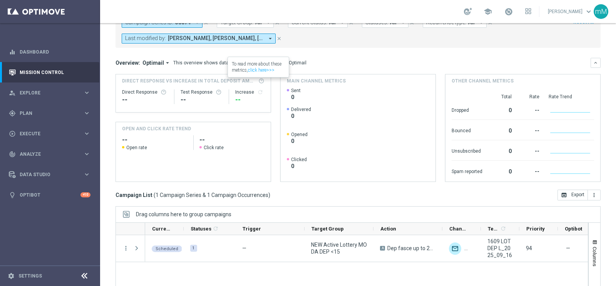
scroll to position [115, 0]
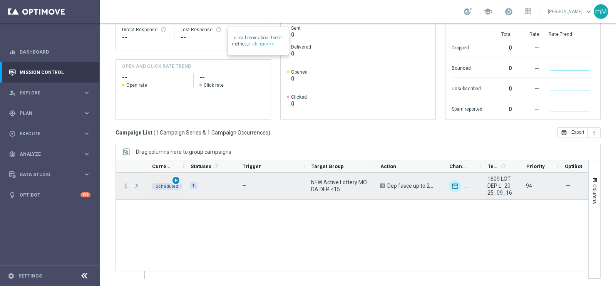
click at [177, 179] on span "play_arrow" at bounding box center [175, 179] width 5 height 5
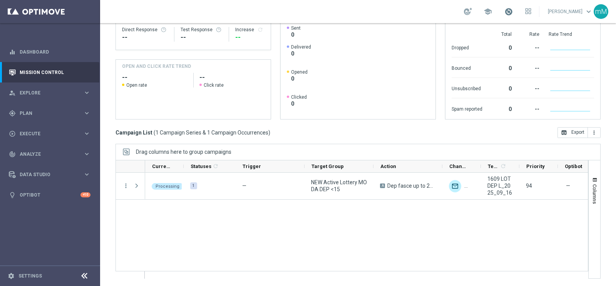
click at [504, 12] on span at bounding box center [508, 11] width 8 height 8
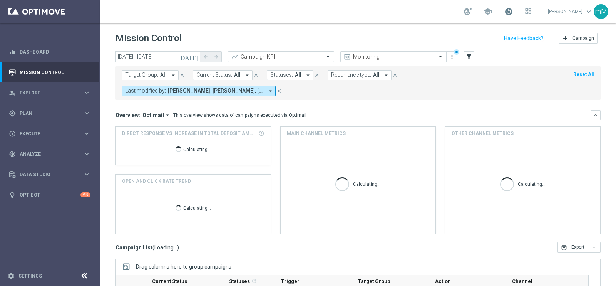
click at [504, 10] on span at bounding box center [508, 11] width 8 height 8
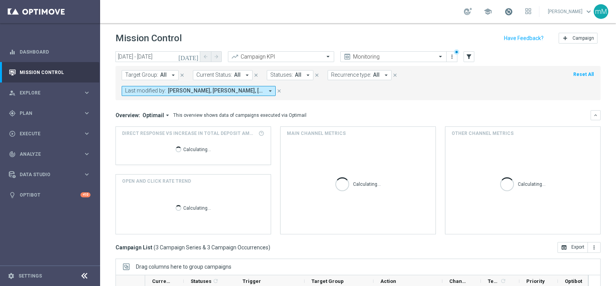
click at [504, 10] on span at bounding box center [508, 11] width 8 height 8
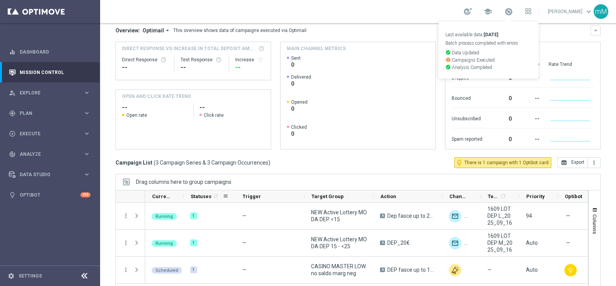
scroll to position [115, 0]
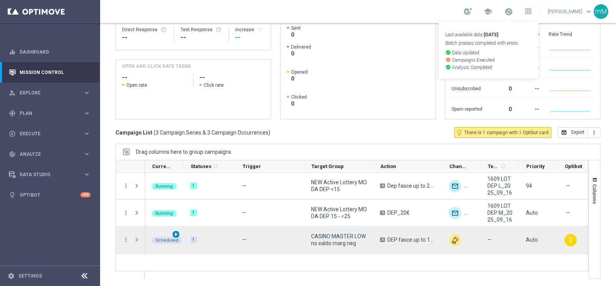
click at [178, 231] on span "play_arrow" at bounding box center [175, 233] width 5 height 5
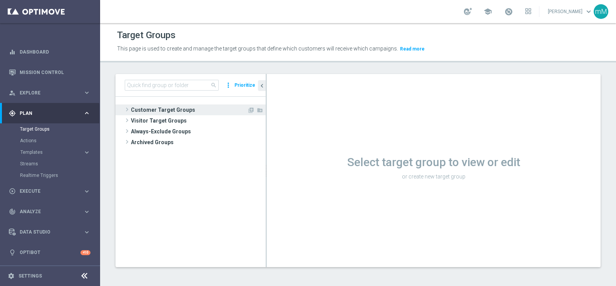
click at [164, 109] on span "Customer Target Groups" at bounding box center [189, 109] width 116 height 11
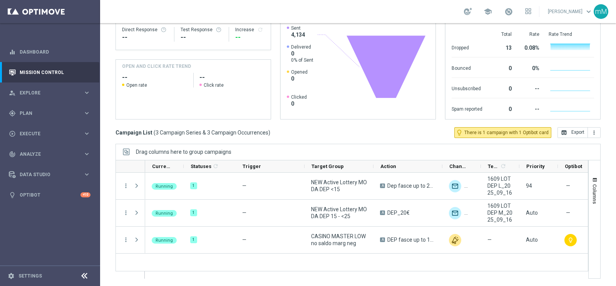
scroll to position [114, 0]
